Goal: Task Accomplishment & Management: Use online tool/utility

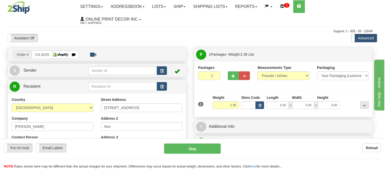
type input "SCARBOROUGH"
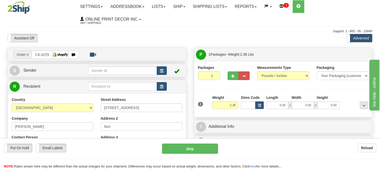
click at [264, 105] on div "Dims Code" at bounding box center [252, 102] width 25 height 14
click at [261, 107] on span "button" at bounding box center [259, 105] width 3 height 3
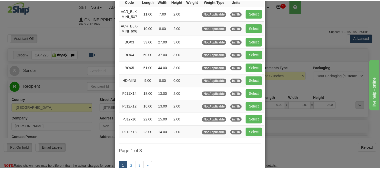
scroll to position [56, 0]
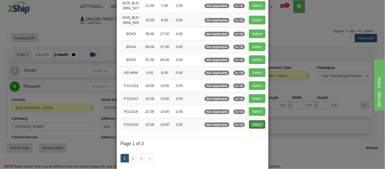
click at [252, 127] on button "Select" at bounding box center [257, 124] width 16 height 9
type input "PJ12X18"
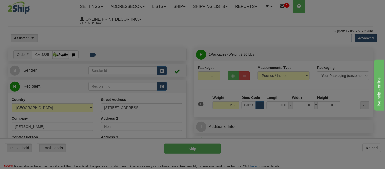
type input "23.00"
type input "14.00"
type input "2.00"
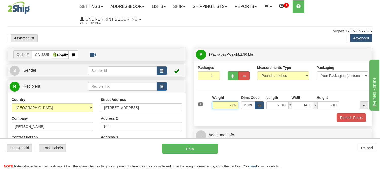
drag, startPoint x: 237, startPoint y: 105, endPoint x: 214, endPoint y: 110, distance: 23.5
click at [214, 110] on div "Weight 2.36" at bounding box center [225, 104] width 29 height 18
type input "3.98"
click at [343, 114] on button "Refresh Rates" at bounding box center [351, 117] width 29 height 9
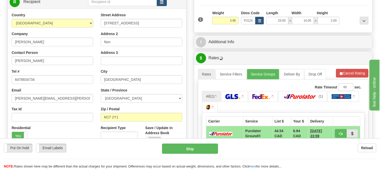
scroll to position [113, 0]
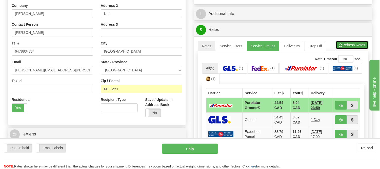
click at [346, 48] on button "Refresh Rates" at bounding box center [352, 45] width 33 height 9
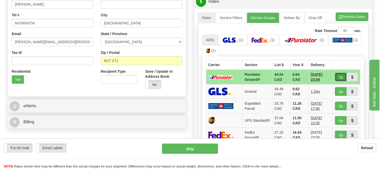
click at [339, 73] on button "button" at bounding box center [341, 76] width 12 height 9
type input "260"
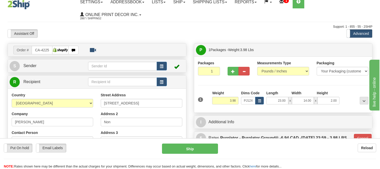
scroll to position [56, 0]
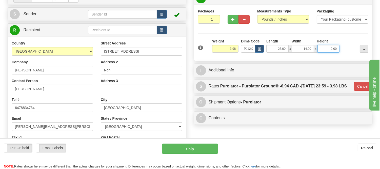
drag, startPoint x: 337, startPoint y: 47, endPoint x: 319, endPoint y: 47, distance: 17.7
click at [319, 47] on input "2.00" at bounding box center [329, 49] width 22 height 8
click button "Delete" at bounding box center [0, 0] width 0 height 0
type input "3.00"
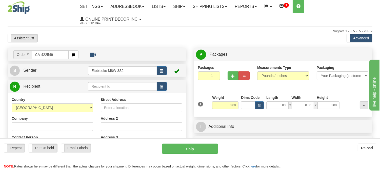
drag, startPoint x: 64, startPoint y: 52, endPoint x: 21, endPoint y: 52, distance: 43.3
click at [21, 52] on div "Order # CA-422549" at bounding box center [45, 54] width 65 height 9
type input "ca-422549"
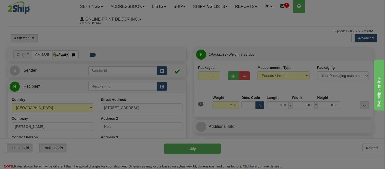
type input "SCARBOROUGH"
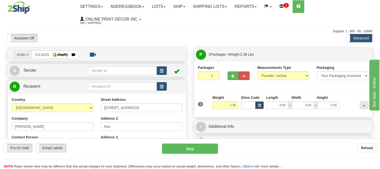
click at [258, 104] on span "button" at bounding box center [259, 105] width 3 height 3
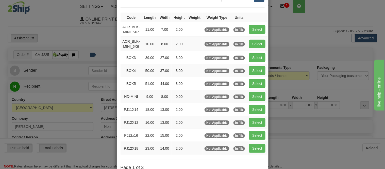
scroll to position [56, 0]
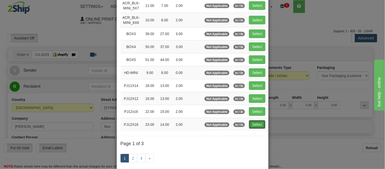
click at [252, 123] on button "Select" at bounding box center [257, 124] width 16 height 9
type input "PJ12X18"
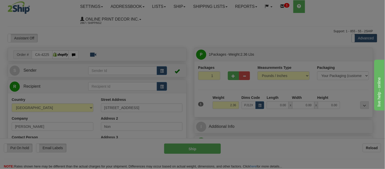
type input "23.00"
type input "14.00"
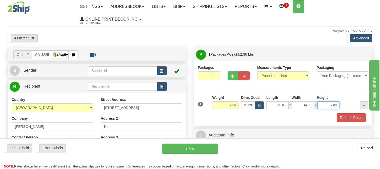
drag, startPoint x: 337, startPoint y: 104, endPoint x: 309, endPoint y: 106, distance: 28.7
click at [309, 106] on div "23.00 x 14.00 x 2.00" at bounding box center [303, 105] width 73 height 8
click button "Delete" at bounding box center [0, 0] width 0 height 0
type input "3.00"
click at [257, 103] on button "button" at bounding box center [260, 105] width 9 height 8
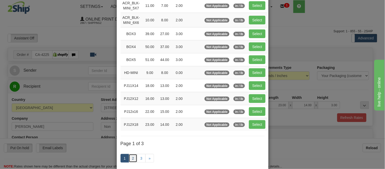
click at [131, 155] on link "2" at bounding box center [133, 158] width 9 height 9
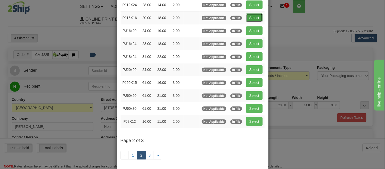
click at [247, 19] on button "Select" at bounding box center [254, 17] width 16 height 9
type input "PJ16X16"
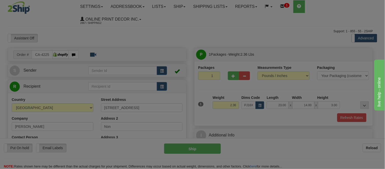
type input "20.00"
type input "18.00"
type input "2.00"
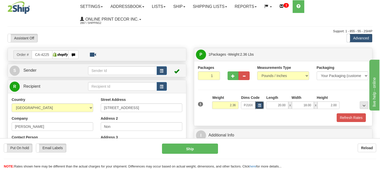
click at [258, 107] on button "button" at bounding box center [260, 105] width 9 height 8
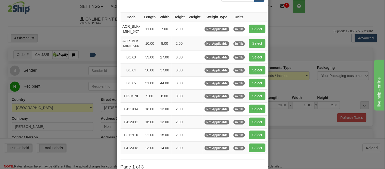
scroll to position [84, 0]
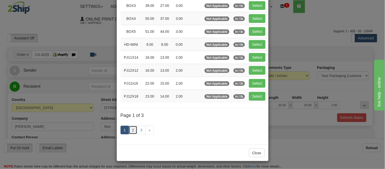
click at [131, 134] on link "2" at bounding box center [133, 129] width 9 height 9
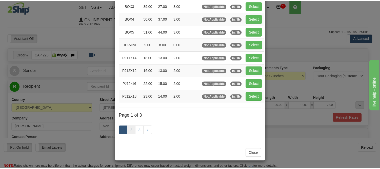
scroll to position [82, 0]
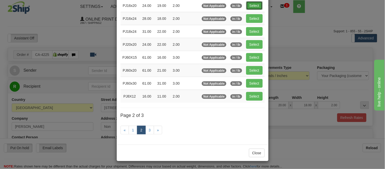
click at [253, 5] on button "Select" at bounding box center [254, 5] width 16 height 9
type input "PJ16x20"
type input "24.00"
type input "19.00"
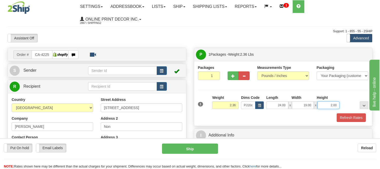
drag, startPoint x: 337, startPoint y: 105, endPoint x: 318, endPoint y: 101, distance: 19.3
click at [318, 101] on div "Length Width Height 24.00 x 19.00 x 2.00" at bounding box center [303, 102] width 76 height 14
click button "Delete" at bounding box center [0, 0] width 0 height 0
type input "3.00"
drag, startPoint x: 235, startPoint y: 103, endPoint x: 229, endPoint y: 105, distance: 6.7
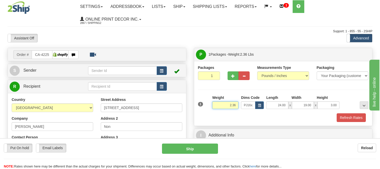
click at [229, 105] on input "2.36" at bounding box center [225, 105] width 26 height 8
type input "3.98"
click at [359, 116] on button "Refresh Rates" at bounding box center [351, 117] width 29 height 9
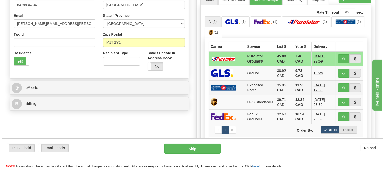
scroll to position [169, 0]
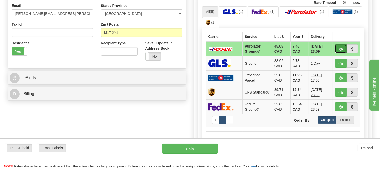
click at [340, 47] on span "button" at bounding box center [341, 48] width 4 height 3
type input "260"
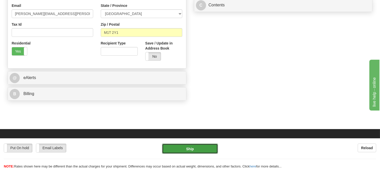
click at [202, 146] on button "Ship" at bounding box center [190, 148] width 56 height 10
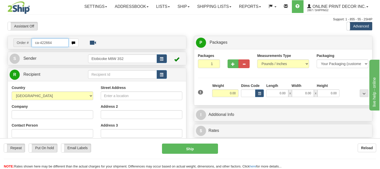
type input "ca-422664"
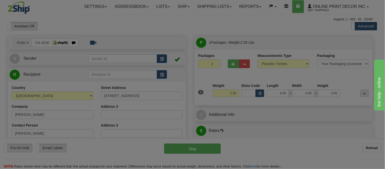
type input "MOOSE JAW"
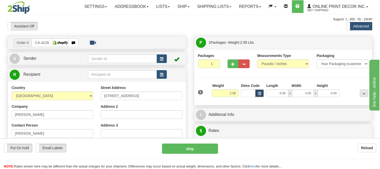
click at [259, 94] on span "button" at bounding box center [259, 93] width 3 height 3
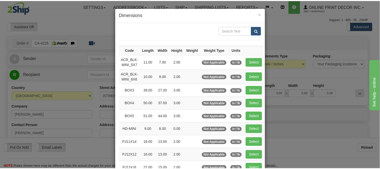
scroll to position [84, 0]
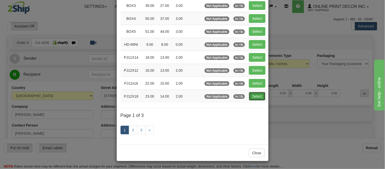
click at [249, 98] on button "Select" at bounding box center [257, 96] width 16 height 9
type input "PJ12X18"
type input "23.00"
type input "14.00"
type input "2.00"
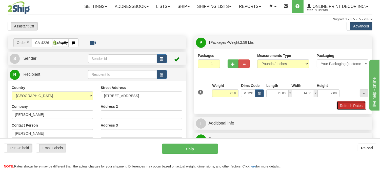
click at [337, 105] on button "Refresh Rates" at bounding box center [351, 105] width 29 height 9
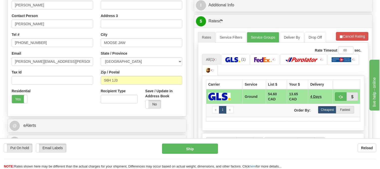
scroll to position [116, 0]
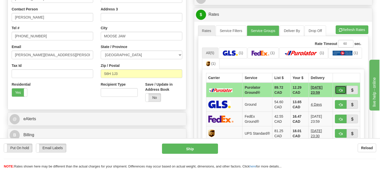
click at [337, 92] on button "button" at bounding box center [341, 89] width 12 height 9
type input "260"
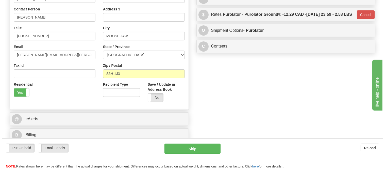
scroll to position [3, 0]
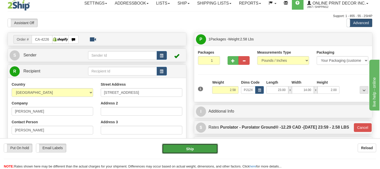
click at [198, 144] on button "Ship" at bounding box center [190, 148] width 56 height 10
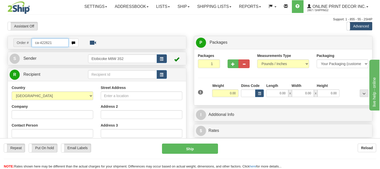
type input "ca-422621"
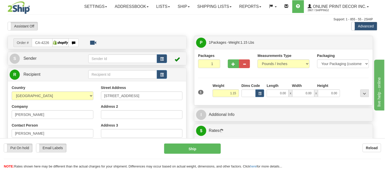
type input "NEPEAN"
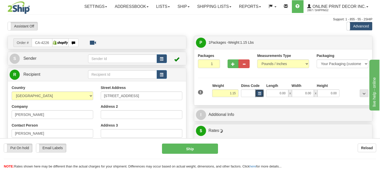
click at [260, 94] on span "button" at bounding box center [259, 93] width 3 height 3
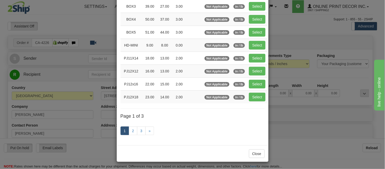
scroll to position [84, 0]
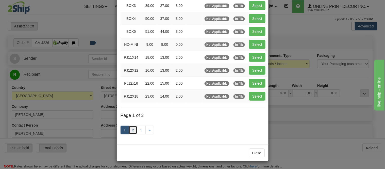
click at [131, 131] on link "2" at bounding box center [133, 129] width 9 height 9
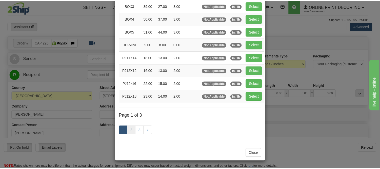
scroll to position [82, 0]
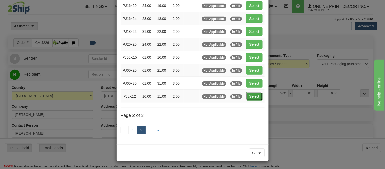
click at [259, 95] on button "Select" at bounding box center [254, 96] width 16 height 9
type input "PJ8X12"
type input "16.00"
type input "11.00"
type input "2.00"
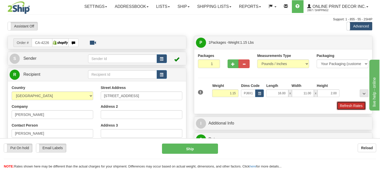
click at [349, 106] on button "Refresh Rates" at bounding box center [351, 105] width 29 height 9
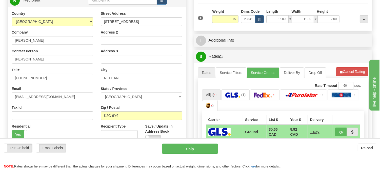
scroll to position [115, 0]
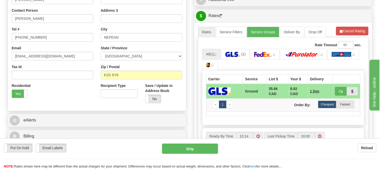
drag, startPoint x: 384, startPoint y: 42, endPoint x: 23, endPoint y: 10, distance: 362.7
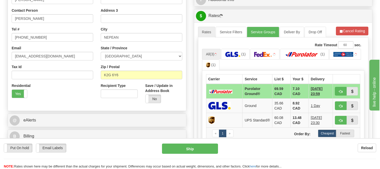
drag, startPoint x: 404, startPoint y: 117, endPoint x: 382, endPoint y: 120, distance: 22.3
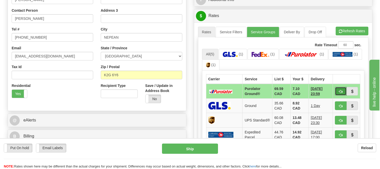
click at [339, 89] on button "button" at bounding box center [341, 91] width 12 height 9
type input "260"
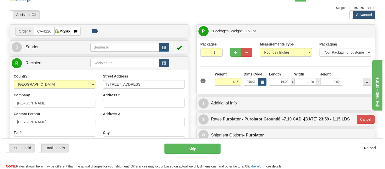
scroll to position [2, 0]
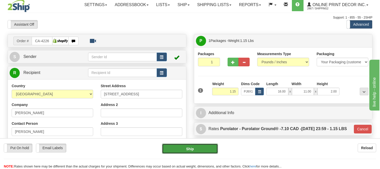
click at [188, 149] on button "Ship" at bounding box center [190, 148] width 56 height 10
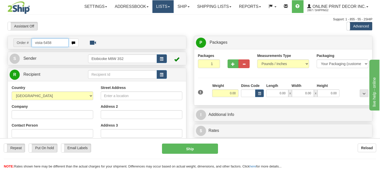
type input "vista-5458"
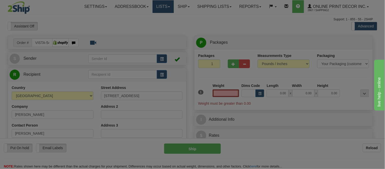
type input "MAPLE"
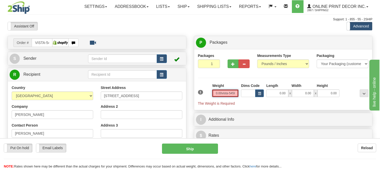
click button "Delete" at bounding box center [0, 0] width 0 height 0
type input "0.00"
click at [160, 57] on button "button" at bounding box center [162, 58] width 10 height 9
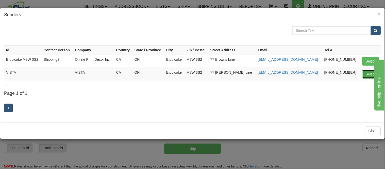
click at [365, 74] on button "Select" at bounding box center [370, 74] width 16 height 9
type input "VISTA"
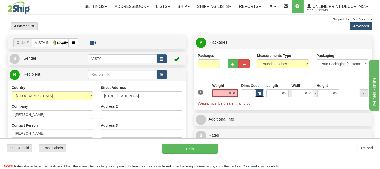
click at [259, 95] on span "button" at bounding box center [259, 93] width 3 height 3
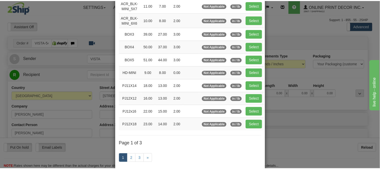
scroll to position [84, 0]
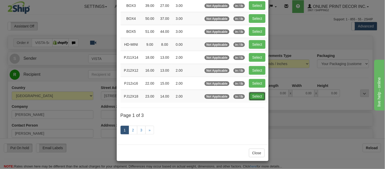
click at [250, 100] on button "Select" at bounding box center [257, 96] width 16 height 9
type input "PJ12X18"
type input "23.00"
type input "14.00"
type input "2.00"
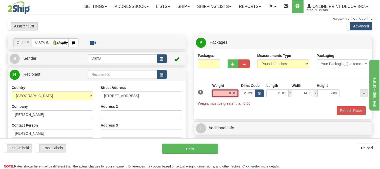
drag, startPoint x: 234, startPoint y: 92, endPoint x: 223, endPoint y: 95, distance: 11.0
click at [223, 95] on input "0.00" at bounding box center [225, 93] width 26 height 8
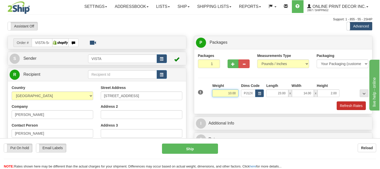
type input "10.00"
click at [357, 106] on button "Refresh Rates" at bounding box center [351, 105] width 29 height 9
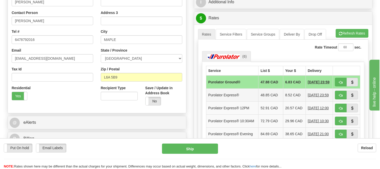
scroll to position [113, 0]
click at [340, 83] on span "button" at bounding box center [341, 81] width 4 height 3
type input "260"
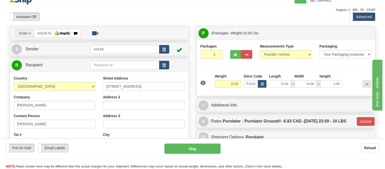
scroll to position [0, 0]
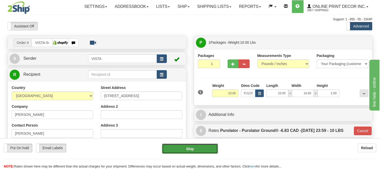
click at [212, 147] on button "Ship" at bounding box center [190, 148] width 56 height 10
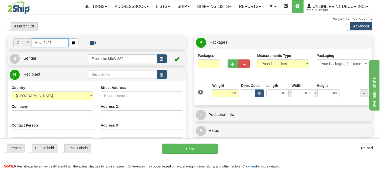
type input "vista-5497"
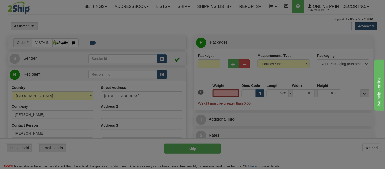
type input "[GEOGRAPHIC_DATA]"
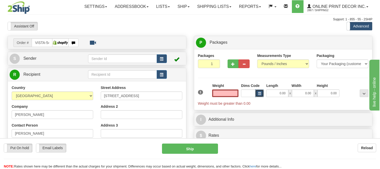
type input "0.00"
click at [259, 93] on span "button" at bounding box center [259, 93] width 3 height 3
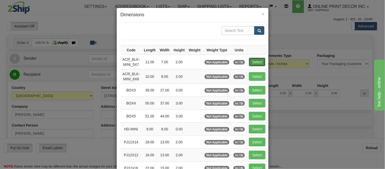
drag, startPoint x: 252, startPoint y: 59, endPoint x: 251, endPoint y: 70, distance: 11.0
click at [252, 59] on button "Select" at bounding box center [257, 62] width 16 height 9
type input "ACR_BLK-MINI_5X7"
type input "11.00"
type input "7.00"
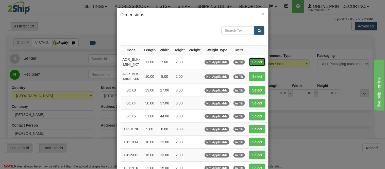
type input "2.00"
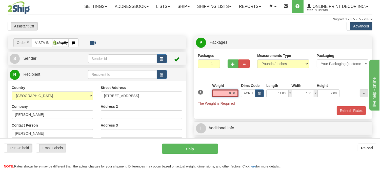
drag, startPoint x: 235, startPoint y: 92, endPoint x: 218, endPoint y: 99, distance: 18.7
click at [218, 99] on div "Weight 0.00" at bounding box center [225, 92] width 29 height 18
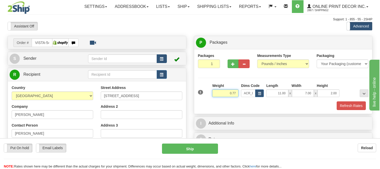
type input "0.77"
click at [162, 56] on button "button" at bounding box center [162, 58] width 10 height 9
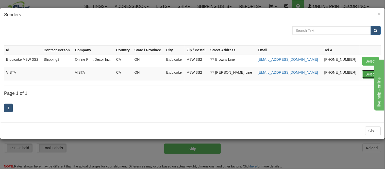
click at [367, 70] on button "Select" at bounding box center [370, 74] width 16 height 9
type input "VISTA"
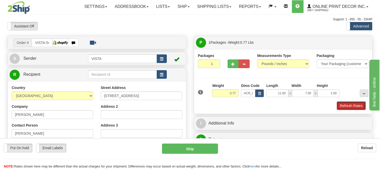
click at [346, 106] on button "Refresh Rates" at bounding box center [351, 105] width 29 height 9
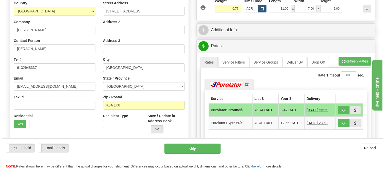
scroll to position [113, 0]
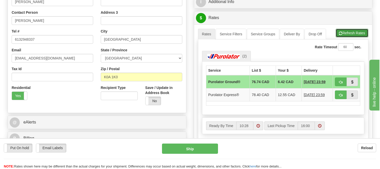
click at [358, 33] on button "Refresh Rates" at bounding box center [352, 33] width 33 height 9
click at [336, 84] on button "button" at bounding box center [341, 81] width 12 height 9
type input "260"
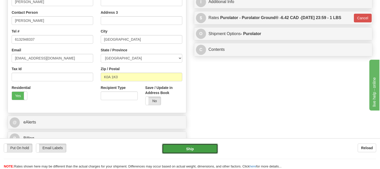
click at [206, 150] on button "Ship" at bounding box center [190, 148] width 56 height 10
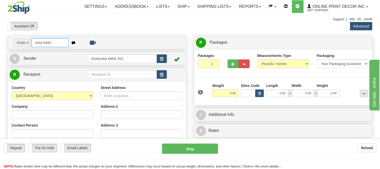
type input "vista-5491"
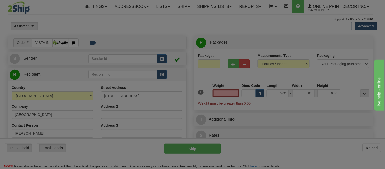
type input "COURTENAY"
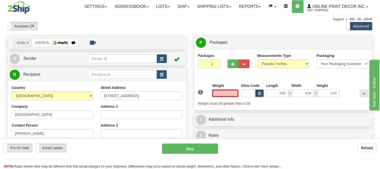
type input "0.00"
click at [259, 94] on span "button" at bounding box center [259, 93] width 3 height 3
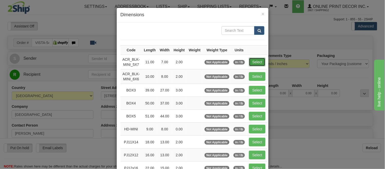
click at [253, 61] on button "Select" at bounding box center [257, 62] width 16 height 9
type input "ACR_BLK-MINI_5X7"
type input "11.00"
type input "7.00"
type input "2.00"
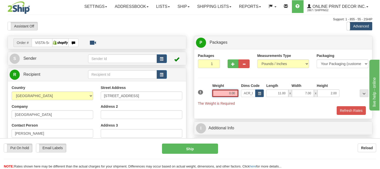
drag, startPoint x: 237, startPoint y: 92, endPoint x: 212, endPoint y: 95, distance: 25.3
click at [212, 95] on div "Weight 0.00" at bounding box center [225, 92] width 29 height 18
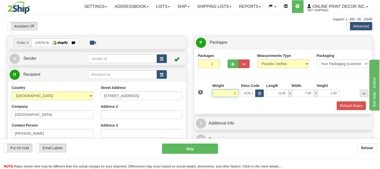
click button "Delete" at bounding box center [0, 0] width 0 height 0
type input "1.00"
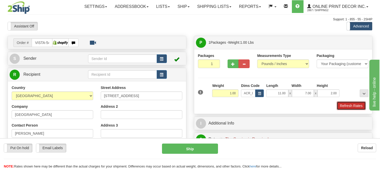
click at [346, 104] on button "Refresh Rates" at bounding box center [351, 105] width 29 height 9
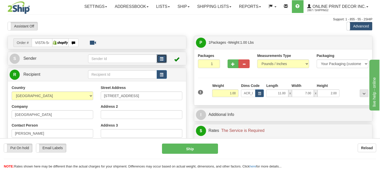
click at [164, 58] on button "button" at bounding box center [162, 58] width 10 height 9
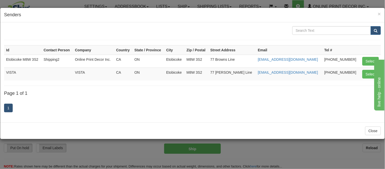
click at [373, 75] on iframe at bounding box center [378, 84] width 11 height 52
click at [368, 75] on button "Select" at bounding box center [370, 74] width 16 height 9
type input "VISTA"
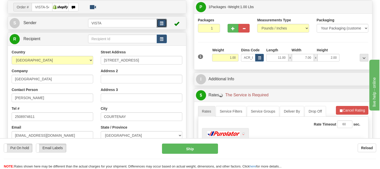
scroll to position [84, 0]
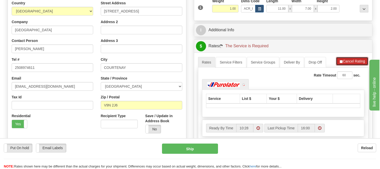
click at [342, 60] on span "button" at bounding box center [342, 61] width 4 height 3
click at [342, 60] on button "Refresh Rates" at bounding box center [352, 61] width 33 height 9
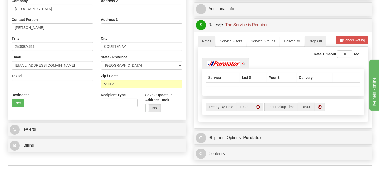
scroll to position [141, 0]
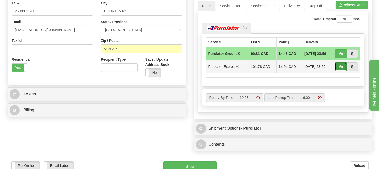
click at [338, 67] on button "button" at bounding box center [341, 66] width 12 height 9
type input "202"
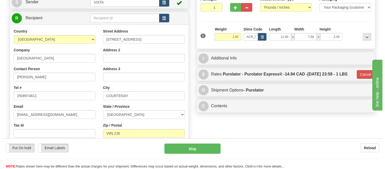
scroll to position [28, 0]
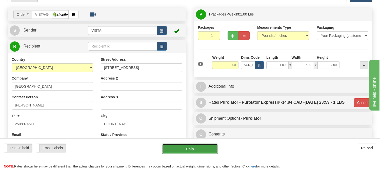
click at [185, 144] on button "Ship" at bounding box center [190, 148] width 56 height 10
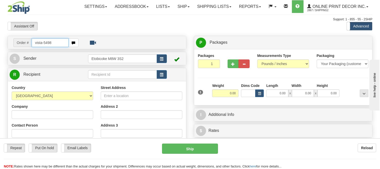
type input "vista-5498"
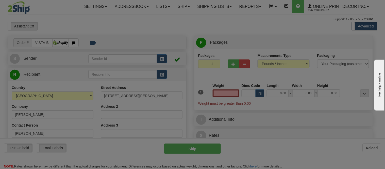
type input "NELSON"
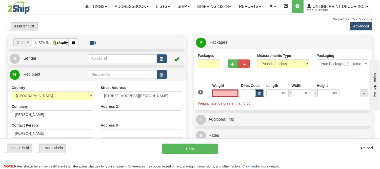
type input "0.00"
click at [259, 93] on span "button" at bounding box center [259, 93] width 3 height 3
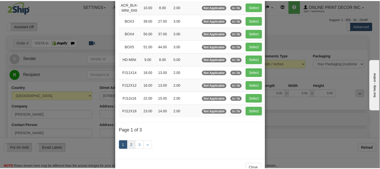
scroll to position [28, 0]
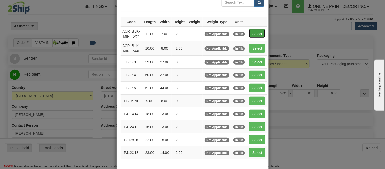
click at [250, 33] on button "Select" at bounding box center [257, 33] width 16 height 9
type input "ACR_BLK-MINI_5X7"
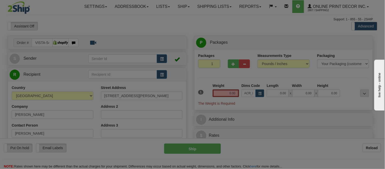
type input "11.00"
type input "7.00"
type input "2.00"
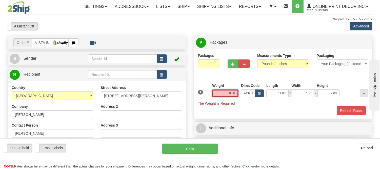
drag, startPoint x: 236, startPoint y: 92, endPoint x: 217, endPoint y: 95, distance: 18.9
click at [217, 95] on input "0.00" at bounding box center [225, 93] width 26 height 8
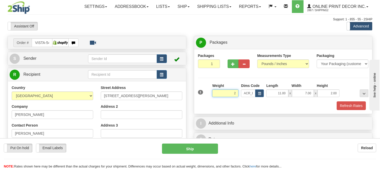
click button "Delete" at bounding box center [0, 0] width 0 height 0
type input "2.00"
click at [348, 101] on div "Packaging Your Packaging (customer supplied) Envelope (carrier supplied) Pack (…" at bounding box center [290, 101] width 159 height 0
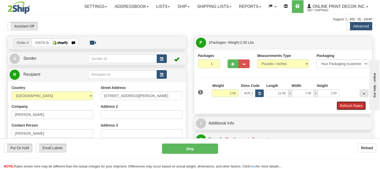
click at [348, 102] on button "Refresh Rates" at bounding box center [351, 105] width 29 height 9
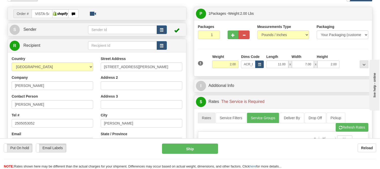
scroll to position [0, 0]
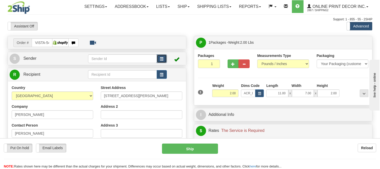
click at [164, 57] on button "button" at bounding box center [162, 58] width 10 height 9
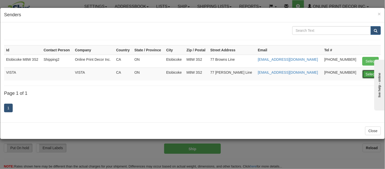
click at [367, 70] on button "Select" at bounding box center [370, 74] width 16 height 9
type input "VISTA"
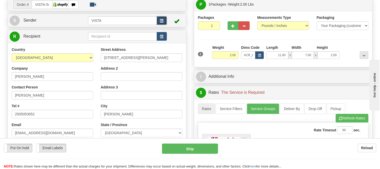
scroll to position [84, 0]
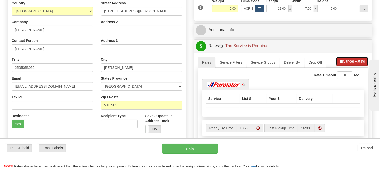
click at [350, 62] on button "Cancel Rating" at bounding box center [352, 61] width 32 height 9
click at [350, 62] on button "Refresh Rates" at bounding box center [352, 61] width 33 height 9
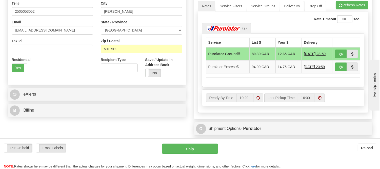
scroll to position [141, 0]
click at [335, 67] on td at bounding box center [346, 66] width 27 height 13
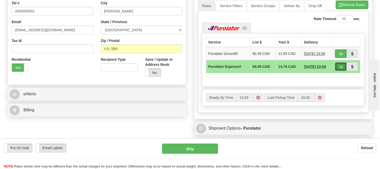
click at [336, 68] on button "button" at bounding box center [341, 66] width 12 height 9
type input "202"
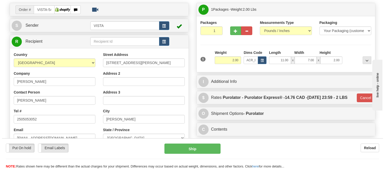
scroll to position [28, 0]
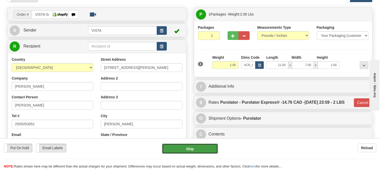
click at [201, 150] on button "Ship" at bounding box center [190, 148] width 56 height 10
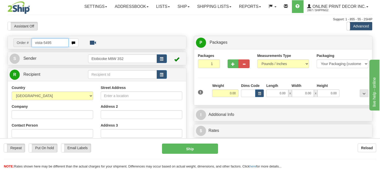
type input "vista-5495"
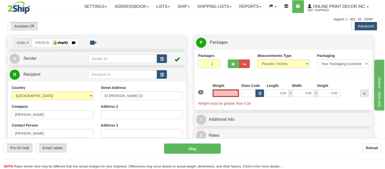
type input "[GEOGRAPHIC_DATA]"
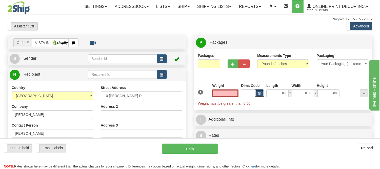
type input "0.00"
click at [260, 95] on span "button" at bounding box center [259, 93] width 3 height 3
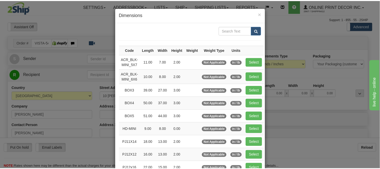
scroll to position [28, 0]
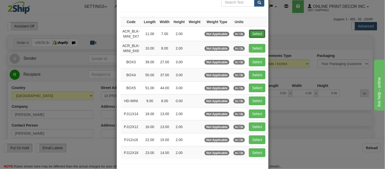
click at [254, 34] on button "Select" at bounding box center [257, 33] width 16 height 9
type input "ACR_BLK-MINI_5X7"
type input "11.00"
type input "7.00"
type input "2.00"
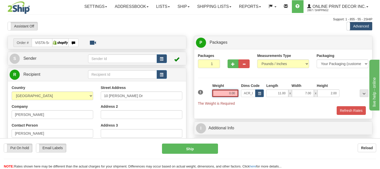
drag, startPoint x: 237, startPoint y: 93, endPoint x: 215, endPoint y: 92, distance: 22.4
click at [215, 92] on input "0.00" at bounding box center [225, 93] width 26 height 8
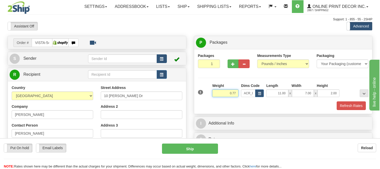
type input "0.77"
click at [160, 59] on span "button" at bounding box center [162, 58] width 4 height 3
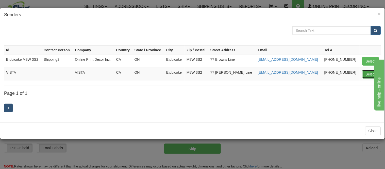
click at [367, 73] on button "Select" at bounding box center [370, 74] width 16 height 9
type input "VISTA"
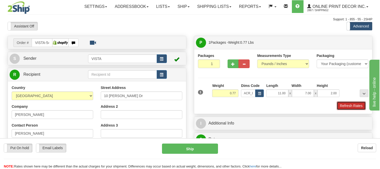
click at [344, 106] on button "Refresh Rates" at bounding box center [351, 105] width 29 height 9
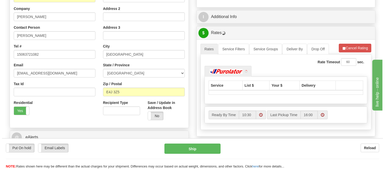
scroll to position [113, 0]
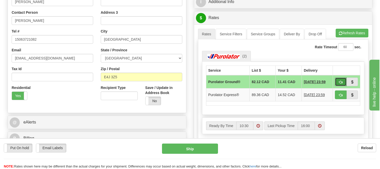
click at [338, 80] on button "button" at bounding box center [341, 81] width 12 height 9
type input "260"
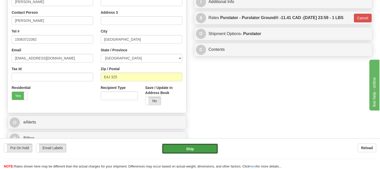
click at [204, 153] on button "Ship" at bounding box center [190, 148] width 56 height 10
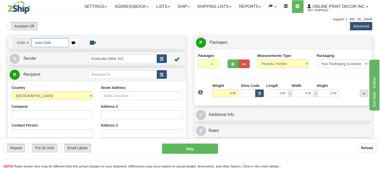
type input "vista-5484"
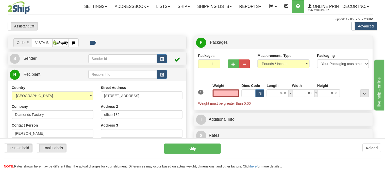
type input "ST CATHARINES"
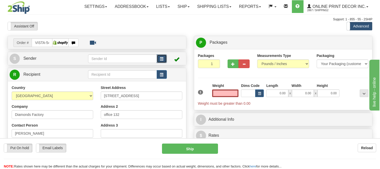
type input "0.00"
click at [164, 59] on button "button" at bounding box center [162, 58] width 10 height 9
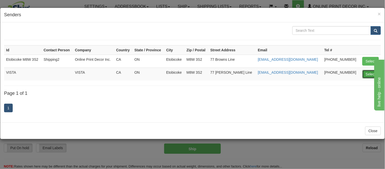
click at [366, 73] on button "Select" at bounding box center [370, 74] width 16 height 9
type input "VISTA"
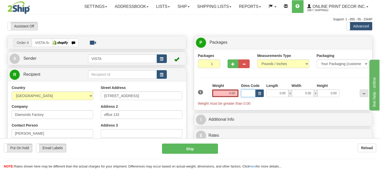
click at [254, 93] on input "Dims Code" at bounding box center [248, 93] width 14 height 8
click at [259, 91] on button "button" at bounding box center [260, 93] width 9 height 8
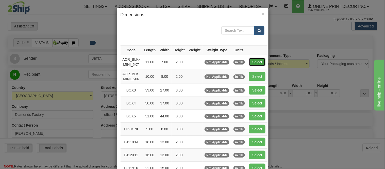
click at [251, 61] on button "Select" at bounding box center [257, 62] width 16 height 9
type input "ACR_BLK-MINI_5X7"
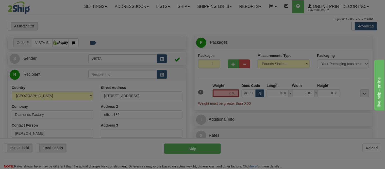
type input "11.00"
type input "7.00"
type input "2.00"
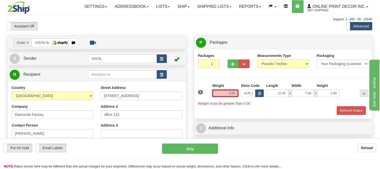
drag, startPoint x: 237, startPoint y: 93, endPoint x: 222, endPoint y: 94, distance: 15.0
click at [222, 94] on input "0.00" at bounding box center [225, 93] width 26 height 8
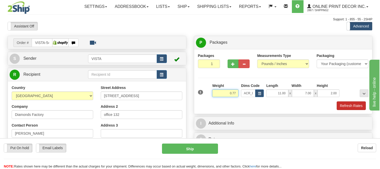
type input "0.77"
click at [348, 108] on button "Refresh Rates" at bounding box center [351, 105] width 29 height 9
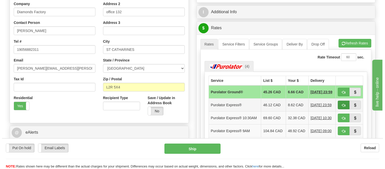
scroll to position [141, 0]
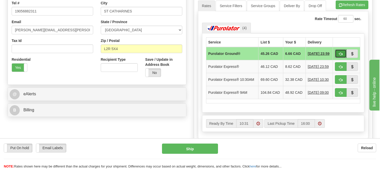
click at [343, 55] on button "button" at bounding box center [341, 53] width 12 height 9
type input "260"
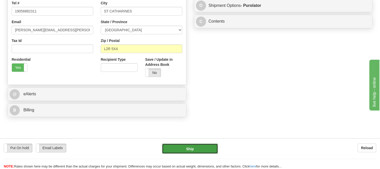
click at [195, 149] on button "Ship" at bounding box center [190, 148] width 56 height 10
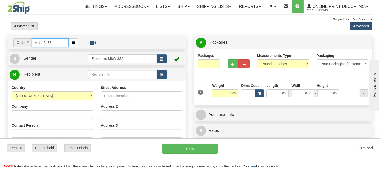
type input "vista-5487"
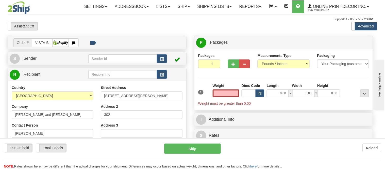
type input "[GEOGRAPHIC_DATA]"
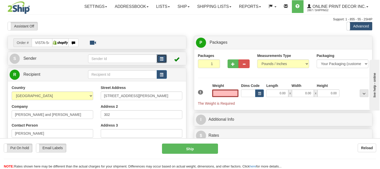
type input "0.00"
click at [160, 57] on button "button" at bounding box center [162, 58] width 10 height 9
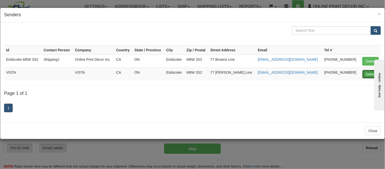
click at [369, 73] on button "Select" at bounding box center [370, 74] width 16 height 9
type input "VISTA"
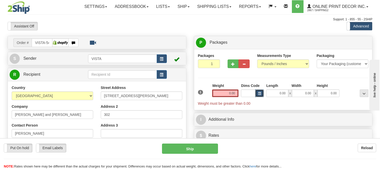
click at [259, 93] on span "button" at bounding box center [259, 93] width 3 height 3
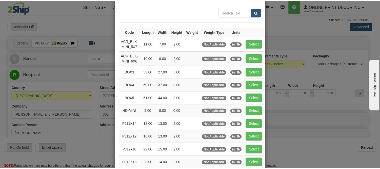
scroll to position [28, 0]
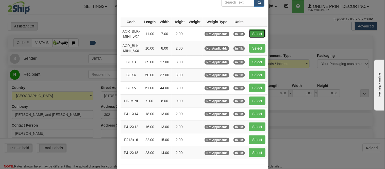
click at [250, 32] on button "Select" at bounding box center [257, 33] width 16 height 9
type input "ACR_BLK-MINI_5X7"
type input "11.00"
type input "7.00"
type input "2.00"
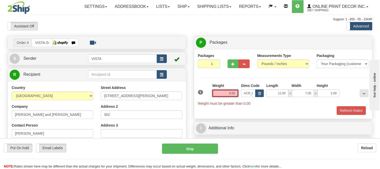
drag, startPoint x: 237, startPoint y: 94, endPoint x: 217, endPoint y: 98, distance: 19.9
click at [217, 98] on div "Weight 0.00" at bounding box center [225, 92] width 29 height 18
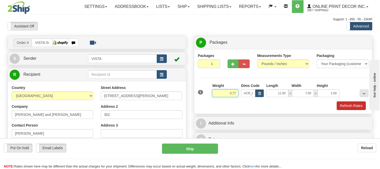
type input "0.77"
click at [356, 104] on button "Refresh Rates" at bounding box center [351, 105] width 29 height 9
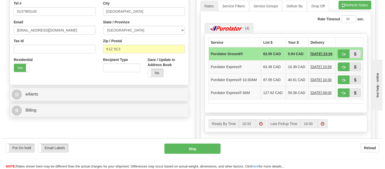
scroll to position [141, 0]
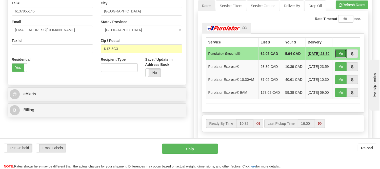
click at [339, 52] on button "button" at bounding box center [341, 53] width 12 height 9
type input "260"
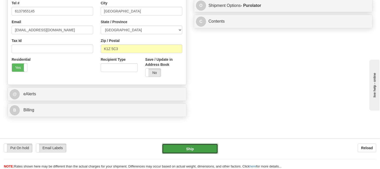
click at [171, 147] on button "Ship" at bounding box center [190, 148] width 56 height 10
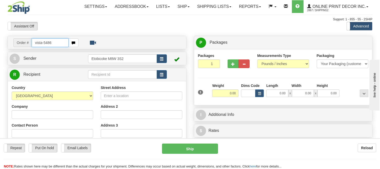
type input "vista-5486"
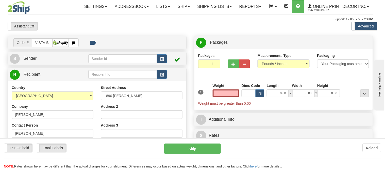
type input "MONT-LAURIER"
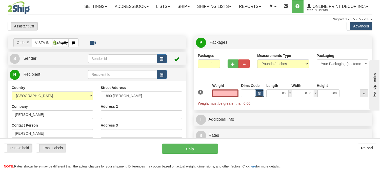
type input "0.00"
click at [260, 93] on span "button" at bounding box center [259, 93] width 3 height 3
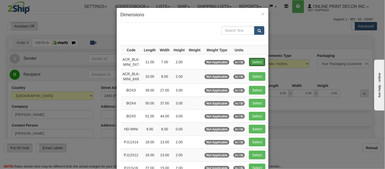
click at [257, 63] on button "Select" at bounding box center [257, 62] width 16 height 9
type input "ACR_BLK-MINI_5X7"
type input "11.00"
type input "7.00"
type input "2.00"
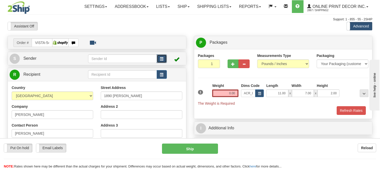
click at [161, 62] on button "button" at bounding box center [162, 58] width 10 height 9
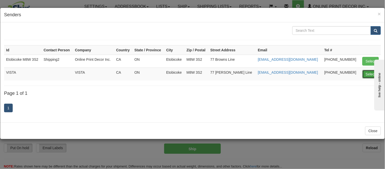
click at [372, 73] on button "Select" at bounding box center [370, 74] width 16 height 9
type input "VISTA"
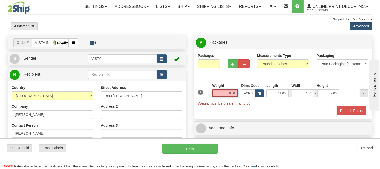
drag, startPoint x: 237, startPoint y: 92, endPoint x: 209, endPoint y: 97, distance: 28.3
click at [209, 97] on div "1 Weight 0.00 Dims Code x x" at bounding box center [283, 94] width 173 height 23
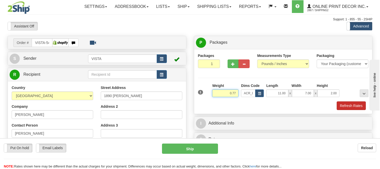
type input "0.77"
click at [352, 105] on button "Refresh Rates" at bounding box center [351, 105] width 29 height 9
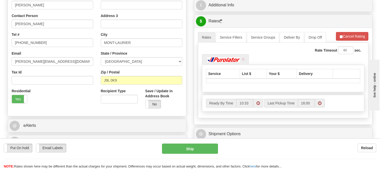
scroll to position [113, 0]
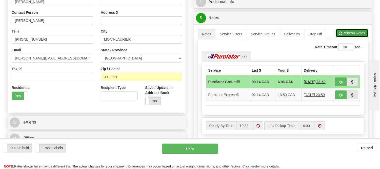
click at [354, 36] on button "Refresh Rates" at bounding box center [352, 33] width 33 height 9
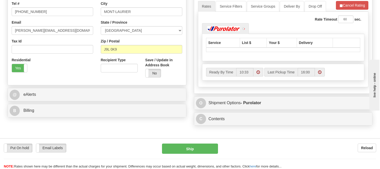
scroll to position [141, 0]
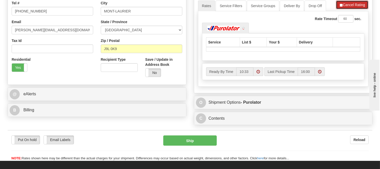
click at [350, 3] on button "Cancel Rating" at bounding box center [352, 5] width 32 height 9
click at [350, 3] on button "Refresh Rates" at bounding box center [352, 5] width 33 height 9
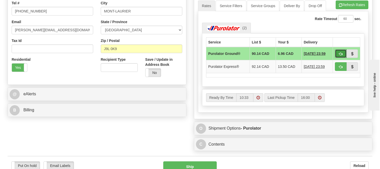
click at [338, 55] on button "button" at bounding box center [341, 53] width 12 height 9
type input "260"
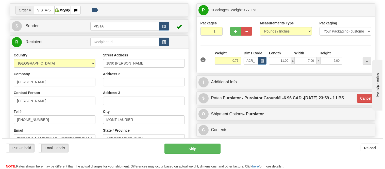
scroll to position [28, 0]
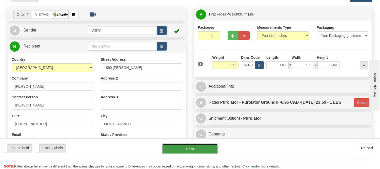
click at [201, 147] on button "Ship" at bounding box center [190, 148] width 56 height 10
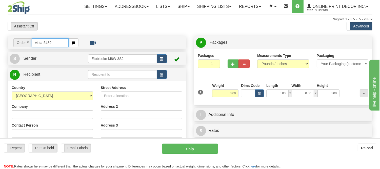
type input "vista-5489"
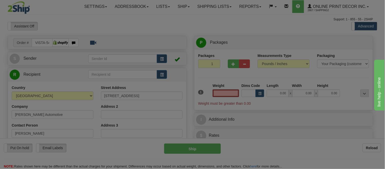
type input "BOTHWELL"
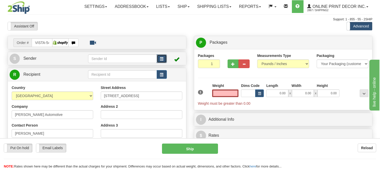
type input "0.00"
click at [159, 60] on button "button" at bounding box center [162, 58] width 10 height 9
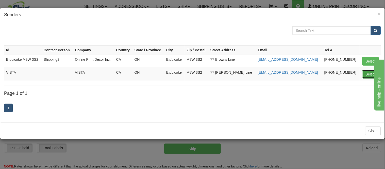
click at [368, 74] on button "Select" at bounding box center [370, 74] width 16 height 9
type input "VISTA"
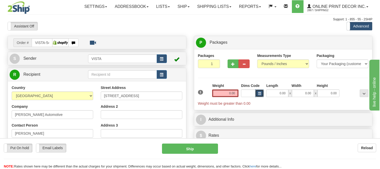
click at [260, 96] on button "button" at bounding box center [260, 93] width 9 height 8
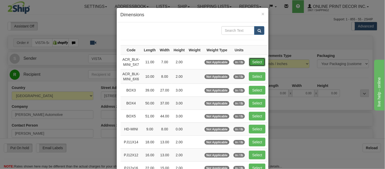
click at [249, 60] on button "Select" at bounding box center [257, 62] width 16 height 9
type input "ACR_BLK-MINI_5X7"
type input "11.00"
type input "7.00"
type input "2.00"
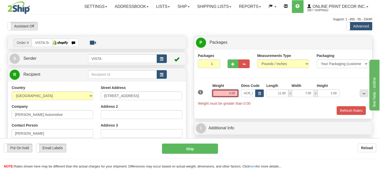
drag, startPoint x: 237, startPoint y: 92, endPoint x: 210, endPoint y: 93, distance: 26.4
click at [210, 93] on div "1 Weight 0.00 Dims Code x x" at bounding box center [283, 94] width 173 height 23
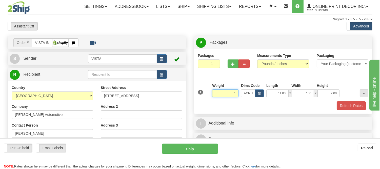
click button "Delete" at bounding box center [0, 0] width 0 height 0
type input "1.00"
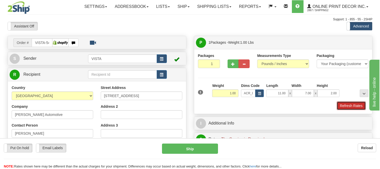
click at [341, 102] on button "Refresh Rates" at bounding box center [351, 105] width 29 height 9
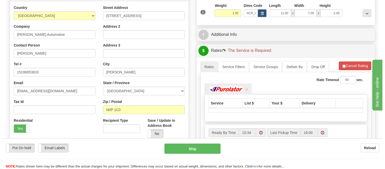
scroll to position [113, 0]
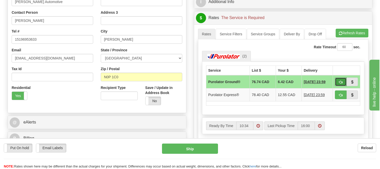
click at [337, 83] on button "button" at bounding box center [341, 81] width 12 height 9
type input "260"
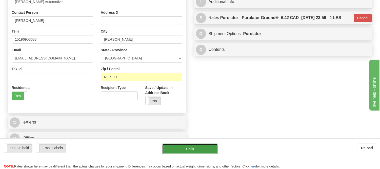
click at [209, 148] on button "Ship" at bounding box center [190, 148] width 56 height 10
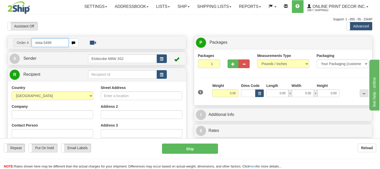
type input "vista-5499"
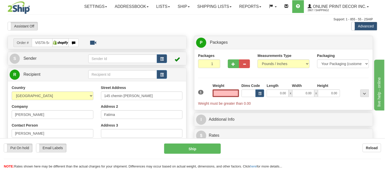
type input "FATIMA"
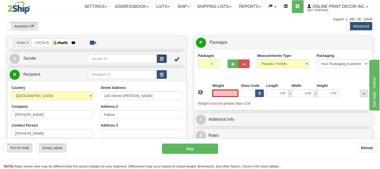
type input "0.00"
click at [163, 59] on span "button" at bounding box center [162, 58] width 4 height 3
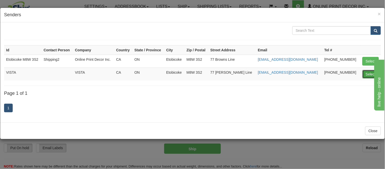
click at [370, 74] on button "Select" at bounding box center [370, 74] width 16 height 9
type input "VISTA"
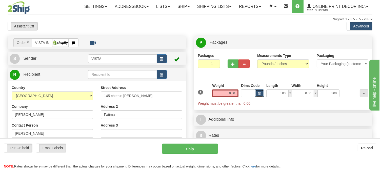
click at [259, 94] on span "button" at bounding box center [259, 93] width 3 height 3
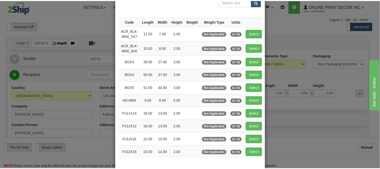
scroll to position [28, 0]
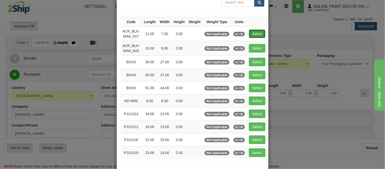
click at [256, 33] on button "Select" at bounding box center [257, 33] width 16 height 9
type input "ACR_BLK-MINI_5X7"
type input "11.00"
type input "7.00"
type input "2.00"
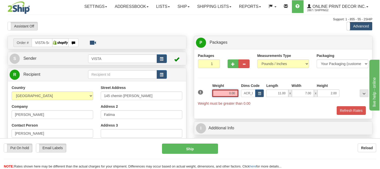
drag, startPoint x: 236, startPoint y: 92, endPoint x: 216, endPoint y: 92, distance: 19.3
click at [216, 92] on input "0.00" at bounding box center [225, 93] width 26 height 8
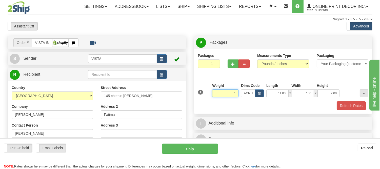
click button "Delete" at bounding box center [0, 0] width 0 height 0
type input "1.00"
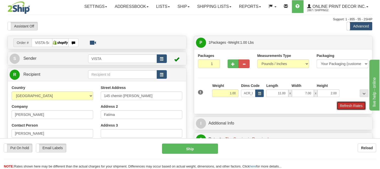
click at [343, 104] on button "Refresh Rates" at bounding box center [351, 105] width 29 height 9
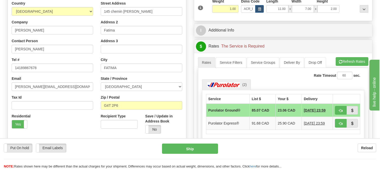
scroll to position [84, 0]
click at [351, 60] on button "Refresh Rates" at bounding box center [352, 61] width 33 height 9
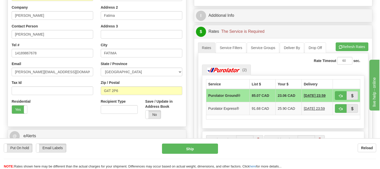
scroll to position [113, 0]
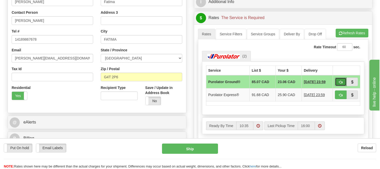
click at [341, 79] on button "button" at bounding box center [341, 81] width 12 height 9
type input "260"
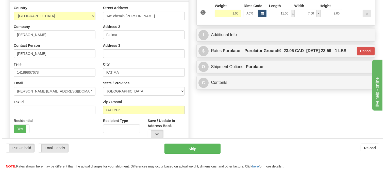
scroll to position [0, 0]
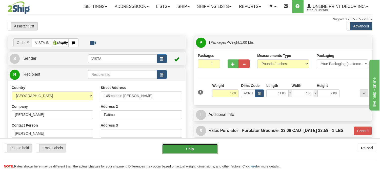
click at [195, 150] on button "Ship" at bounding box center [190, 148] width 56 height 10
